Goal: Check status: Check status

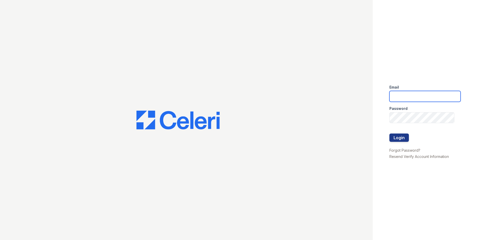
click at [410, 98] on input "email" at bounding box center [424, 96] width 71 height 11
type input "mdillon@trinity-pm.com"
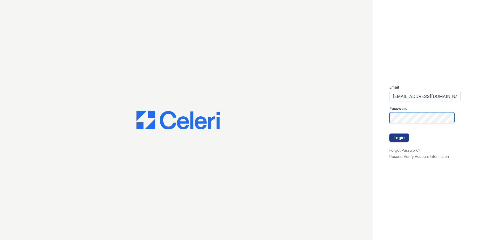
click at [389, 134] on button "Login" at bounding box center [398, 138] width 19 height 8
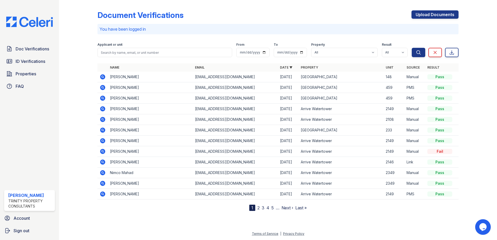
click at [102, 97] on icon at bounding box center [103, 98] width 6 height 6
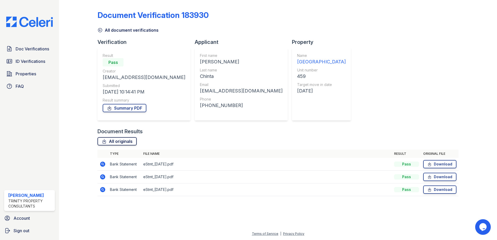
click at [112, 142] on link "All originals" at bounding box center [116, 141] width 39 height 8
click at [36, 50] on span "Doc Verifications" at bounding box center [33, 49] width 34 height 6
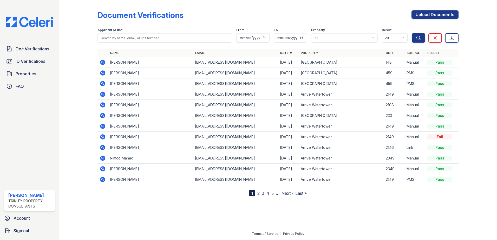
click at [102, 74] on icon at bounding box center [102, 72] width 5 height 5
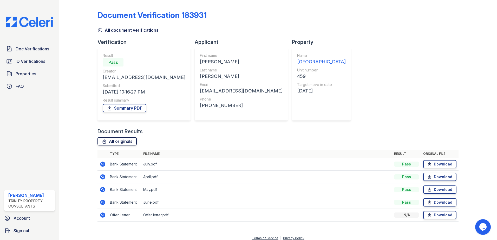
click at [114, 140] on link "All originals" at bounding box center [116, 141] width 39 height 8
click at [31, 59] on span "ID Verifications" at bounding box center [31, 61] width 30 height 6
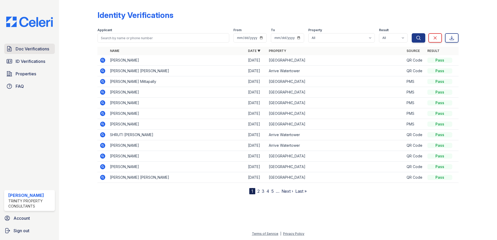
click at [33, 49] on span "Doc Verifications" at bounding box center [33, 49] width 34 height 6
